Goal: Navigation & Orientation: Find specific page/section

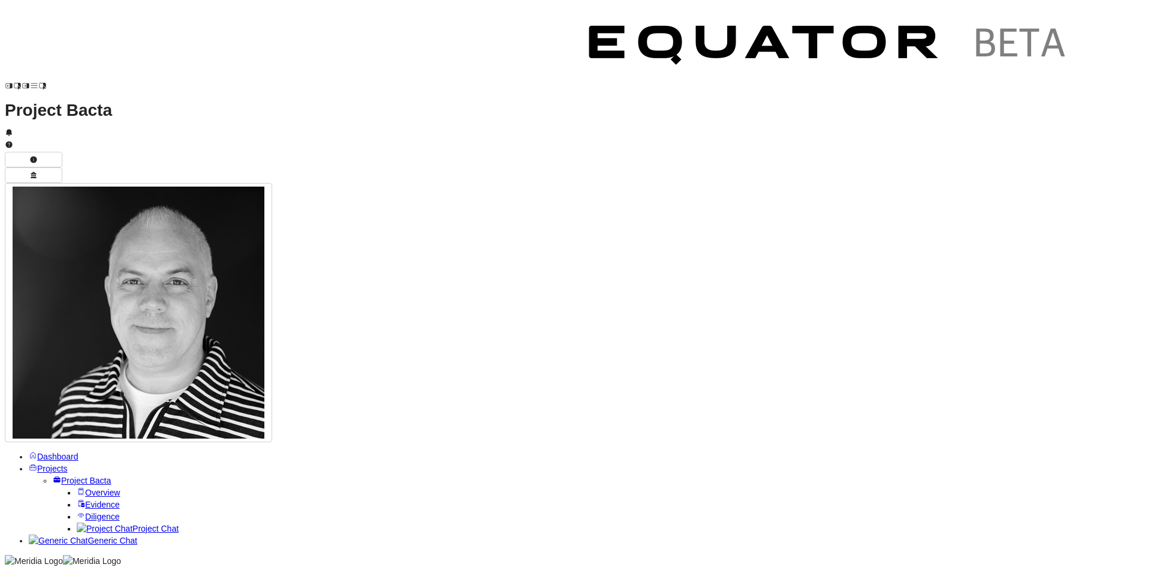
click at [29, 437] on link "Dashboard" at bounding box center [54, 456] width 50 height 10
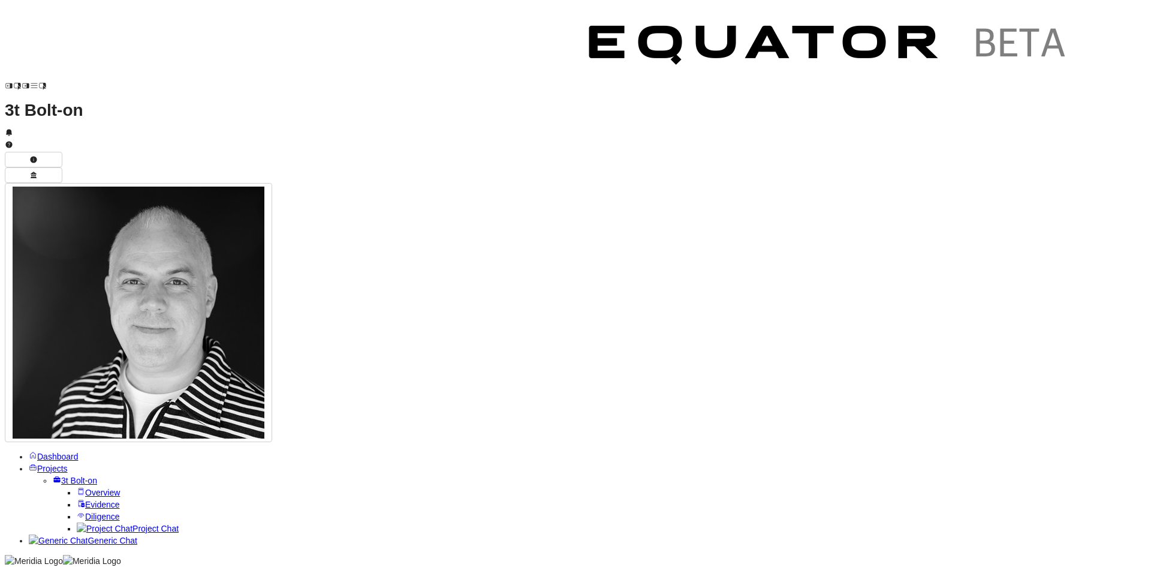
scroll to position [540, 0]
